Goal: Browse casually

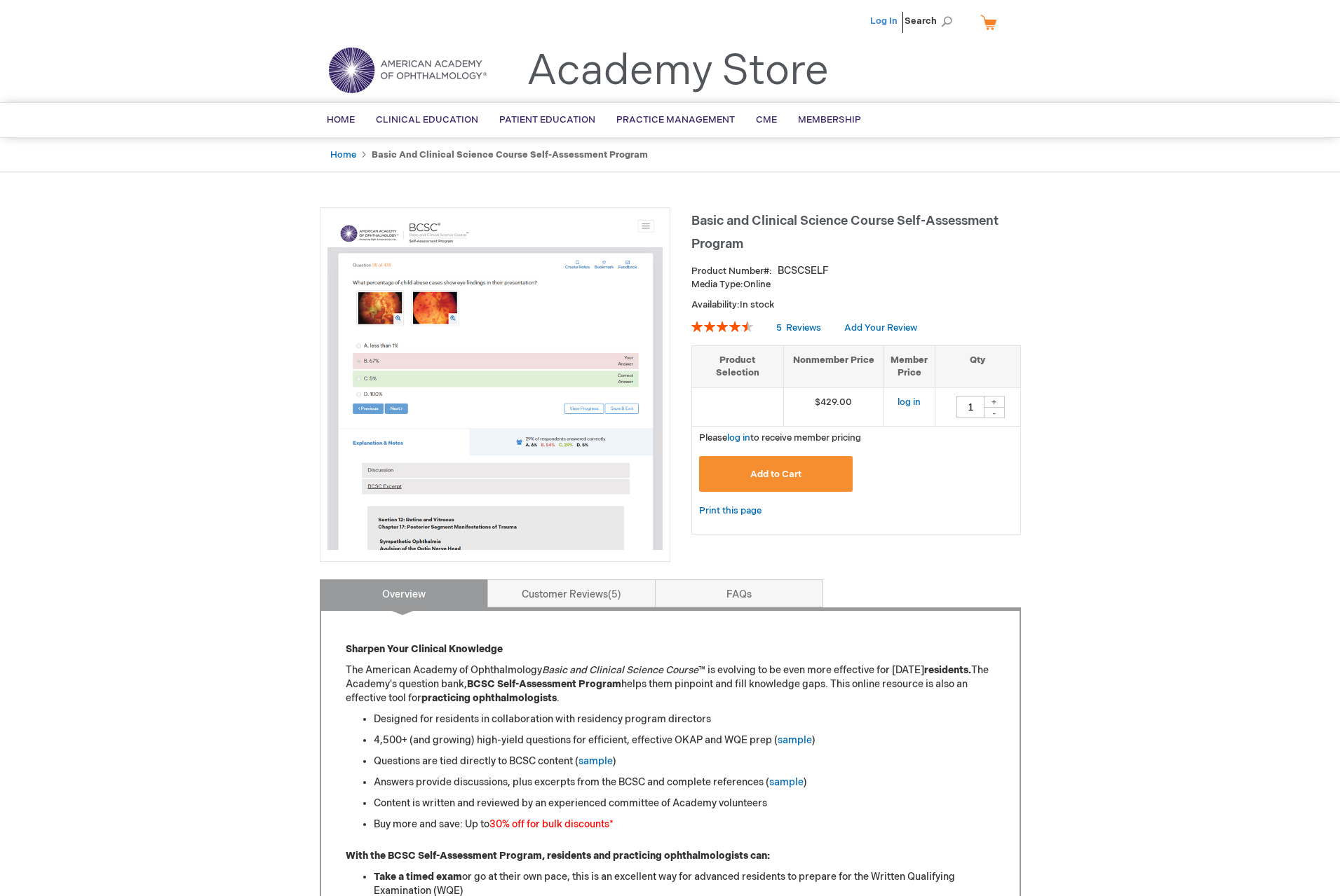
click at [889, 23] on link "Log In" at bounding box center [883, 21] width 27 height 12
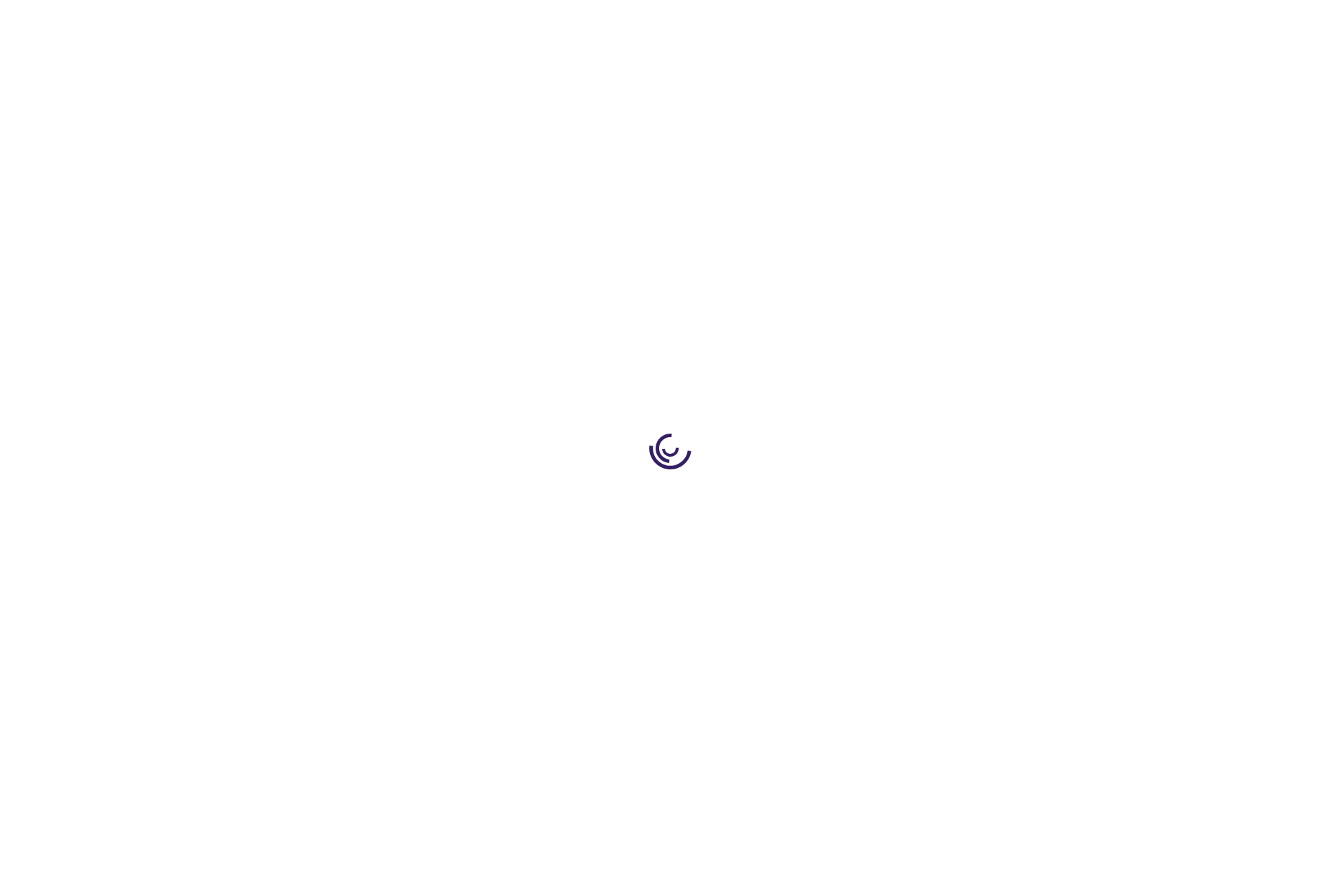
type input "1"
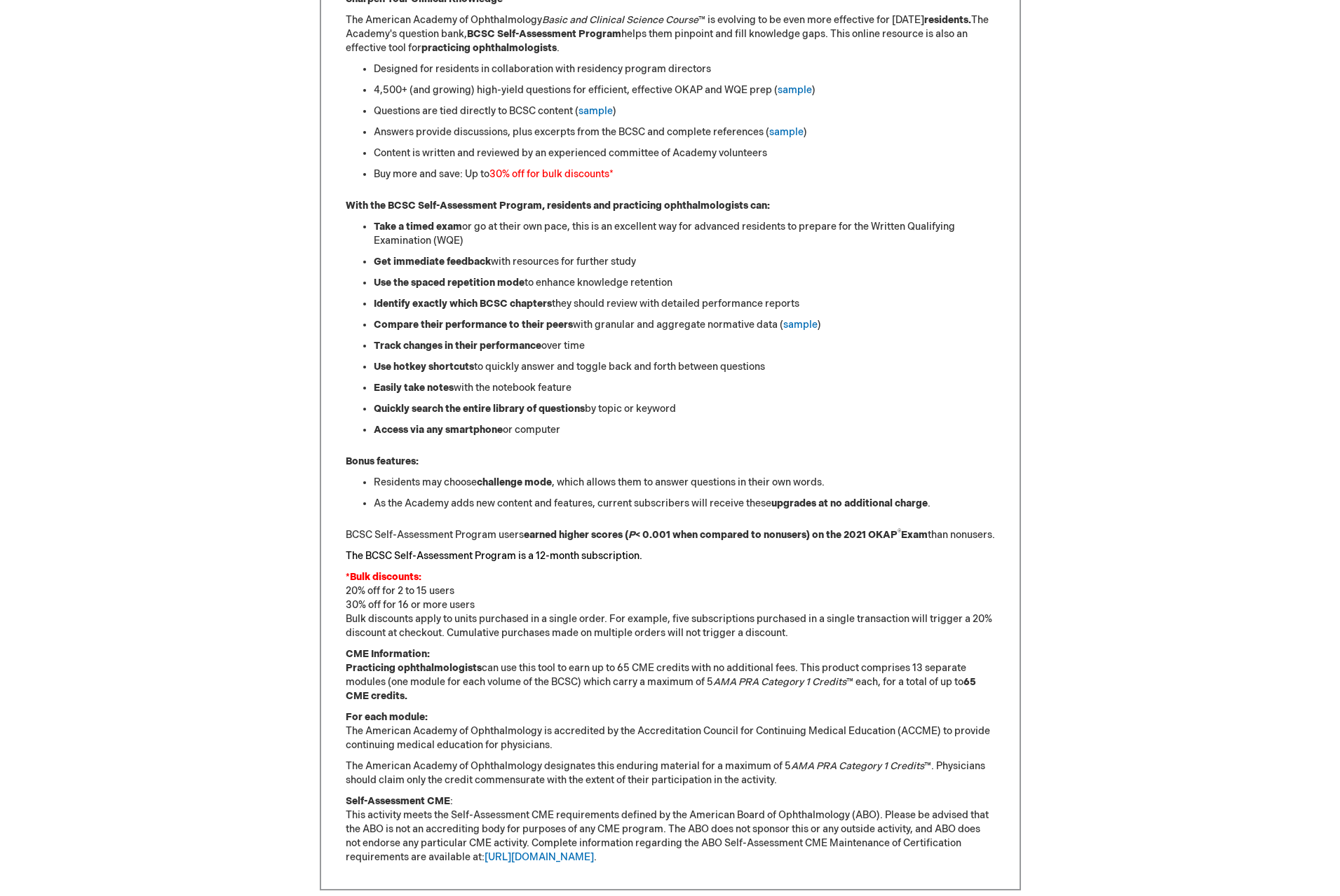
scroll to position [949, 0]
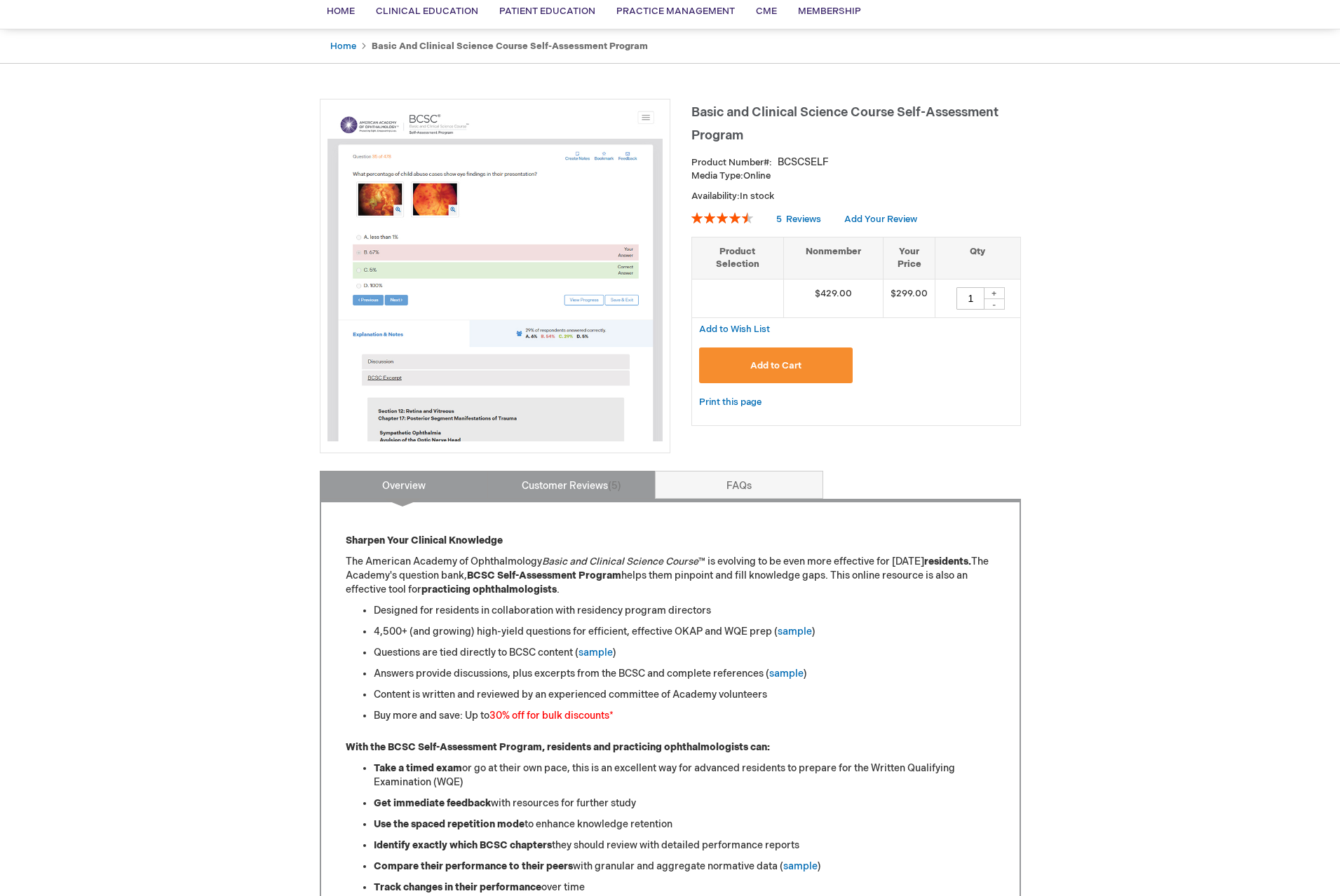
click at [523, 492] on link "Customer Reviews 5" at bounding box center [572, 484] width 168 height 28
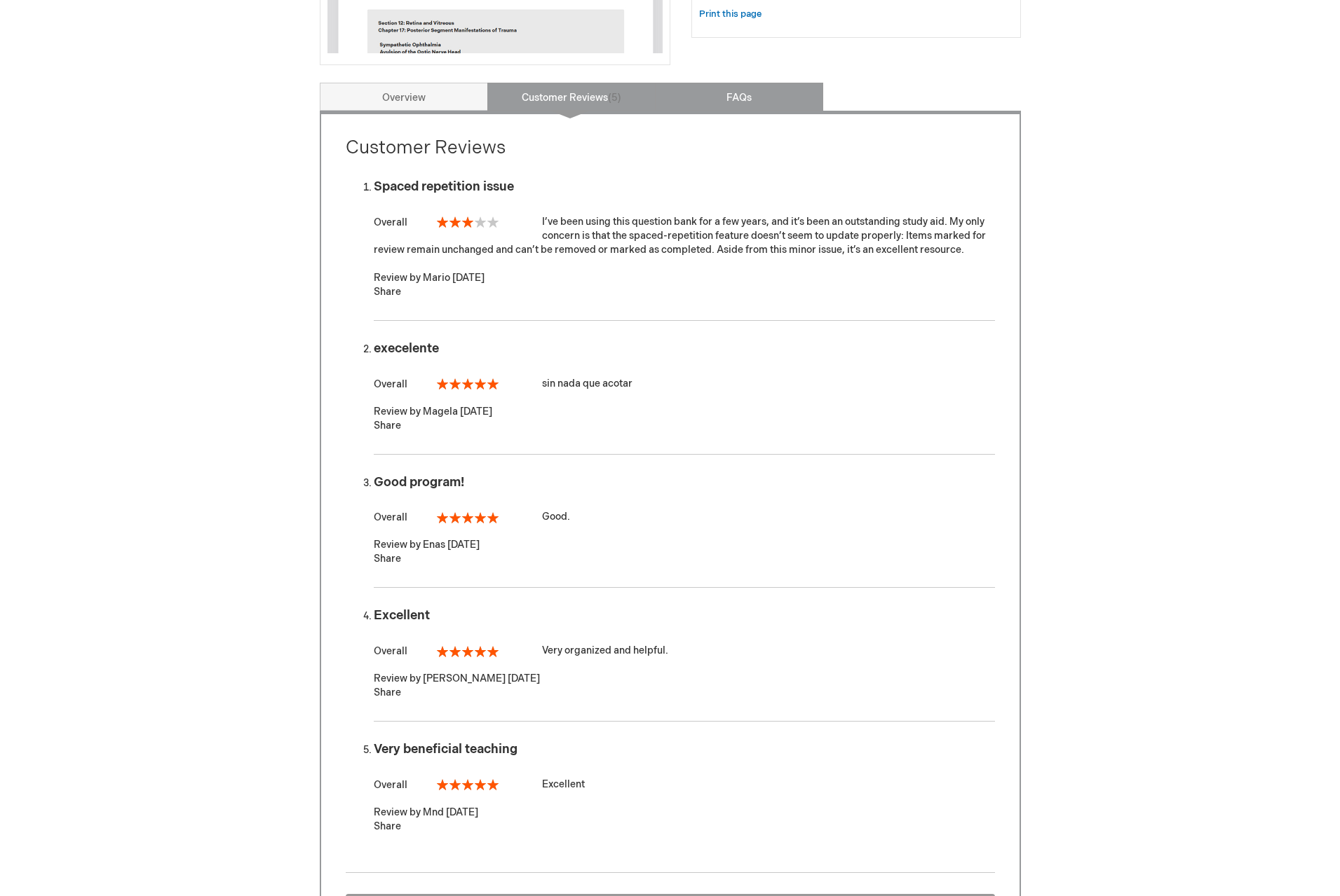
click at [733, 99] on link "FAQs" at bounding box center [739, 96] width 168 height 28
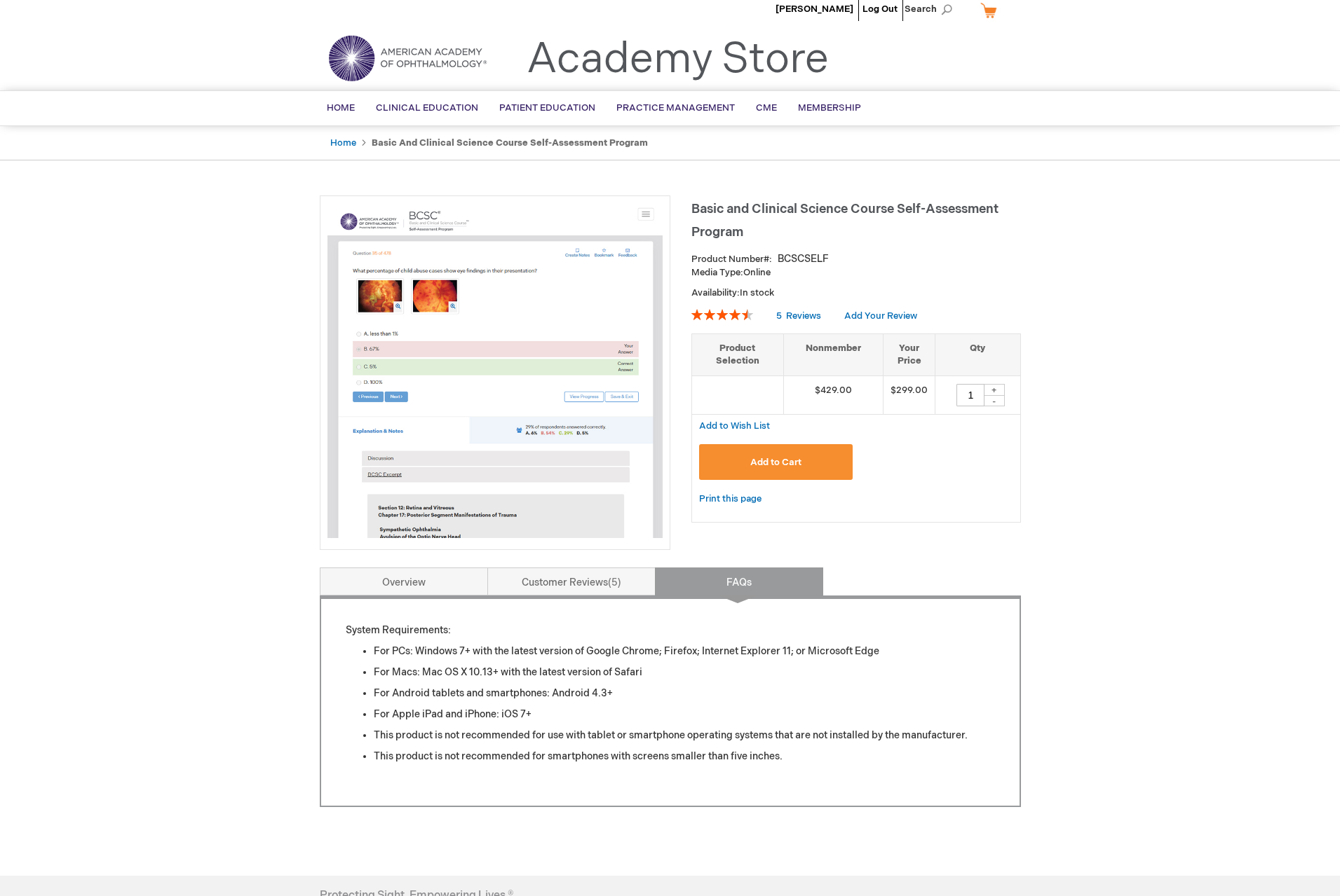
scroll to position [0, 0]
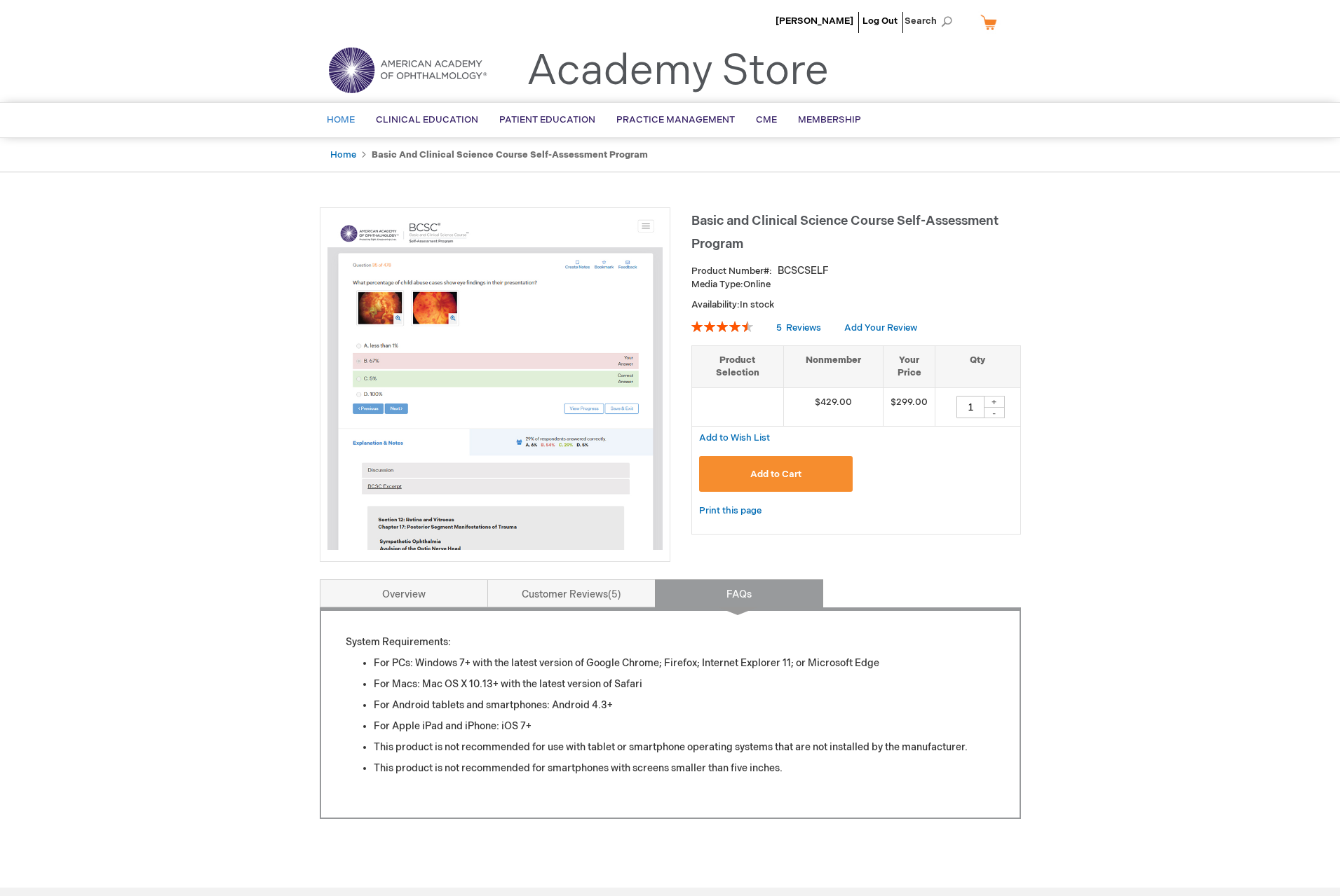
click at [350, 119] on span "Home" at bounding box center [341, 120] width 28 height 12
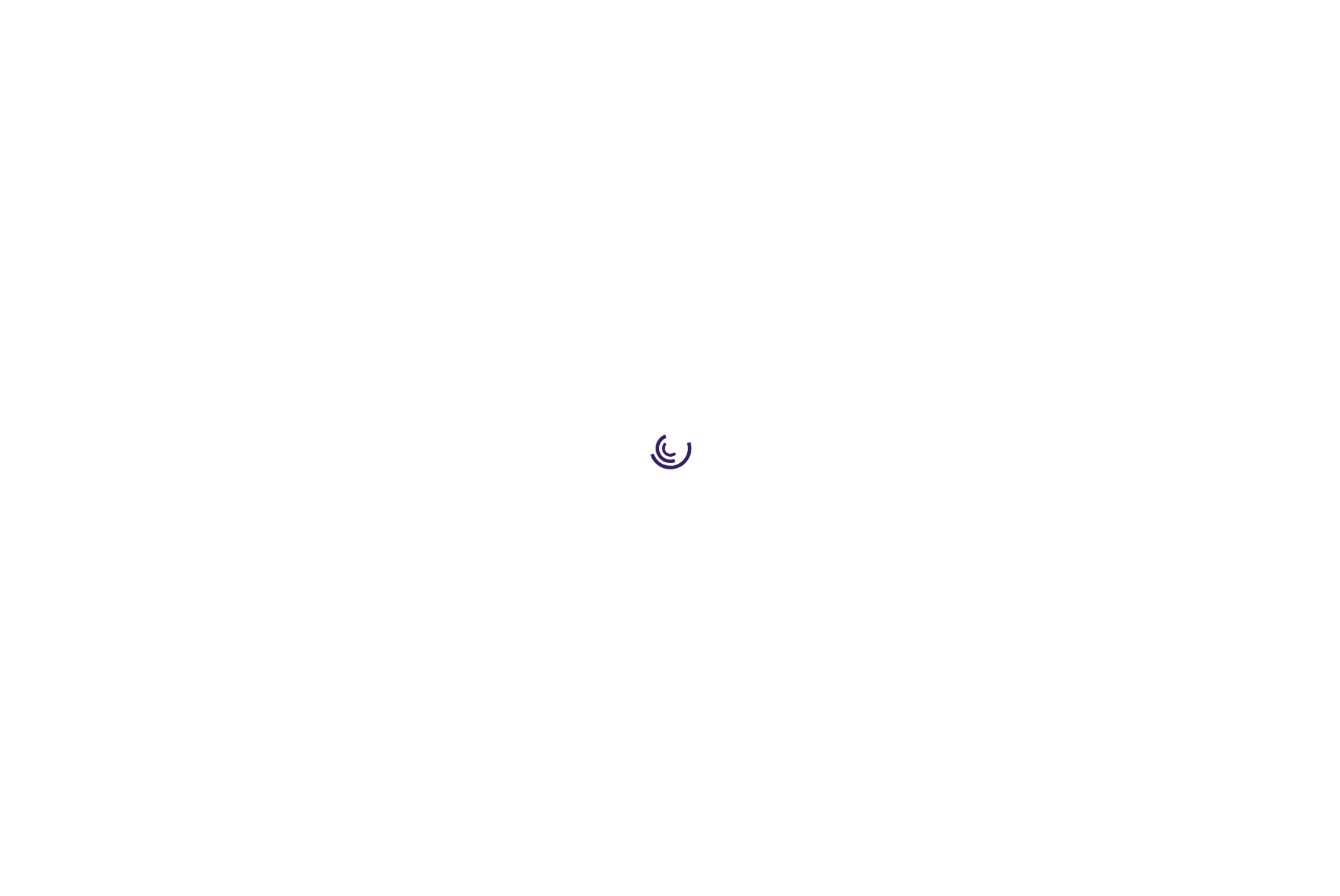
type input "1"
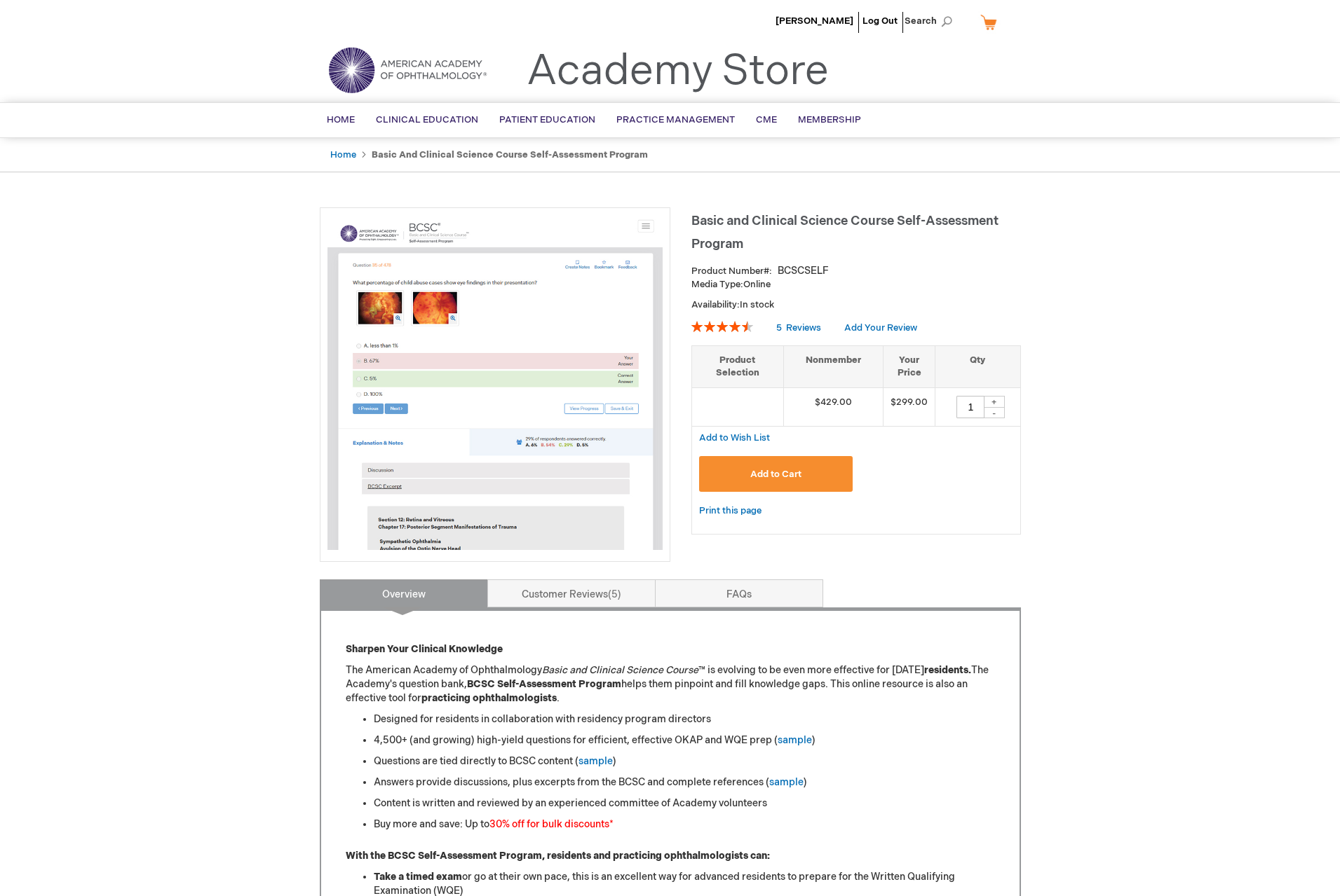
click at [446, 65] on img at bounding box center [408, 70] width 168 height 50
